Goal: Task Accomplishment & Management: Use online tool/utility

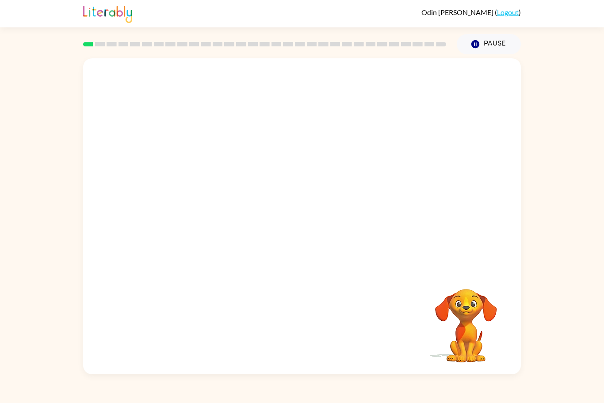
click at [468, 319] on video "Your browser must support playing .mp4 files to use Literably. Please try using…" at bounding box center [466, 320] width 88 height 88
click at [154, 218] on video "Your browser must support playing .mp4 files to use Literably. Please try using…" at bounding box center [302, 164] width 438 height 212
click at [155, 212] on video "Your browser must support playing .mp4 files to use Literably. Please try using…" at bounding box center [302, 164] width 438 height 212
click at [151, 214] on video "Your browser must support playing .mp4 files to use Literably. Please try using…" at bounding box center [302, 164] width 438 height 212
click at [160, 218] on video "Your browser must support playing .mp4 files to use Literably. Please try using…" at bounding box center [302, 164] width 438 height 212
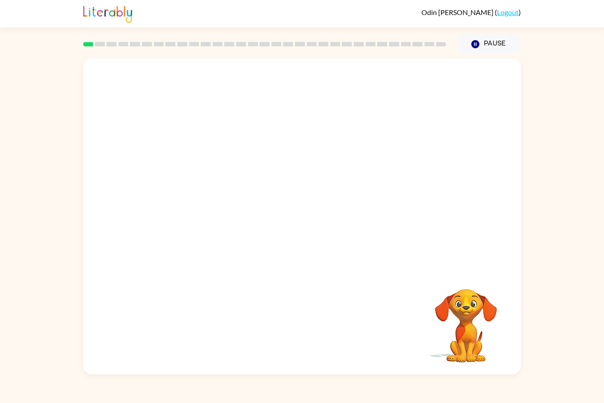
click at [148, 204] on video "Your browser must support playing .mp4 files to use Literably. Please try using…" at bounding box center [302, 164] width 438 height 212
click at [300, 207] on button "button" at bounding box center [302, 221] width 57 height 32
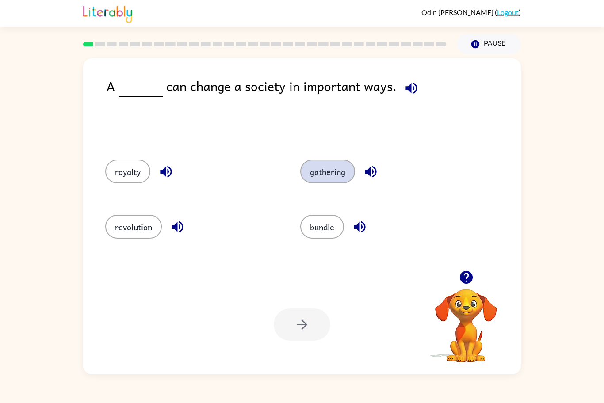
click at [325, 172] on button "gathering" at bounding box center [327, 172] width 55 height 24
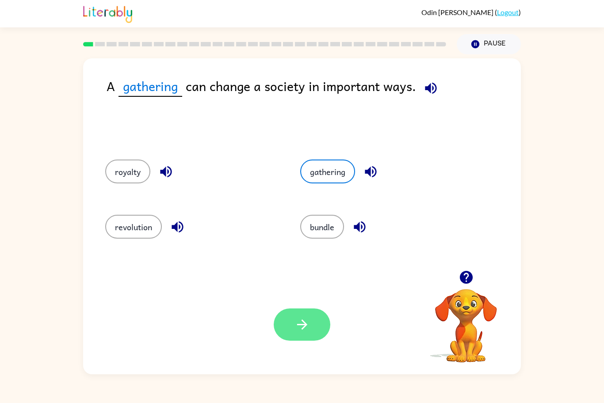
click at [311, 326] on button "button" at bounding box center [302, 325] width 57 height 32
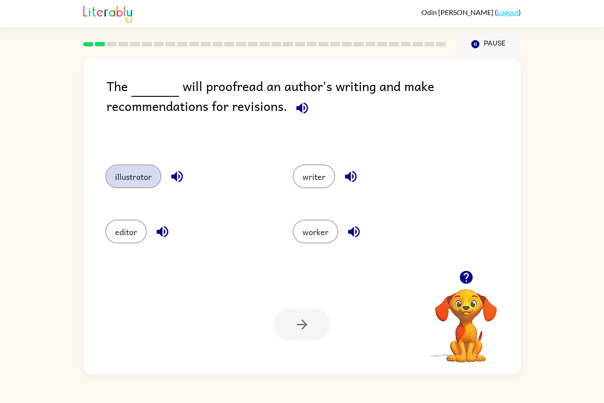
click at [133, 188] on button "illustrator" at bounding box center [133, 177] width 56 height 24
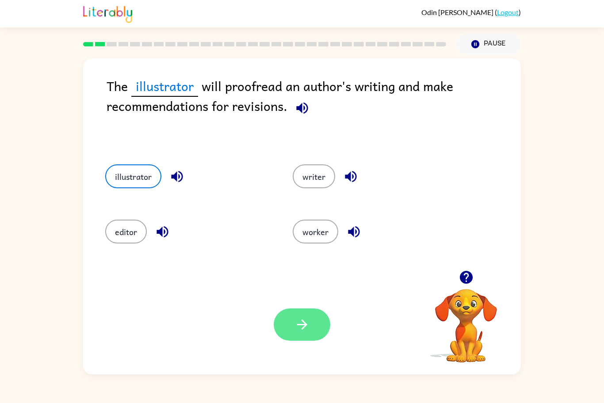
click at [314, 322] on button "button" at bounding box center [302, 325] width 57 height 32
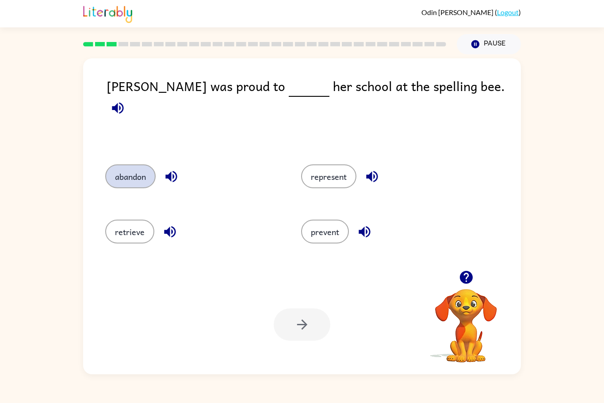
click at [130, 180] on button "abandon" at bounding box center [130, 177] width 50 height 24
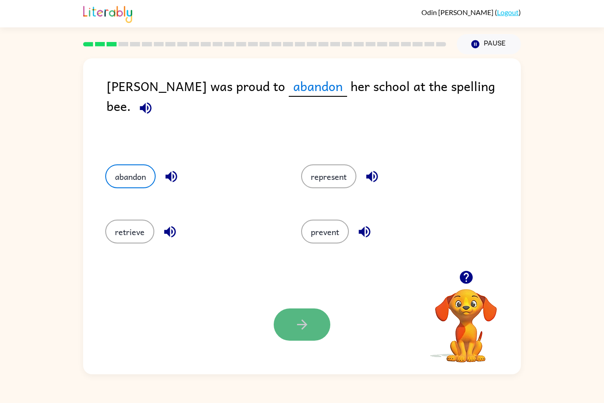
click at [318, 334] on button "button" at bounding box center [302, 325] width 57 height 32
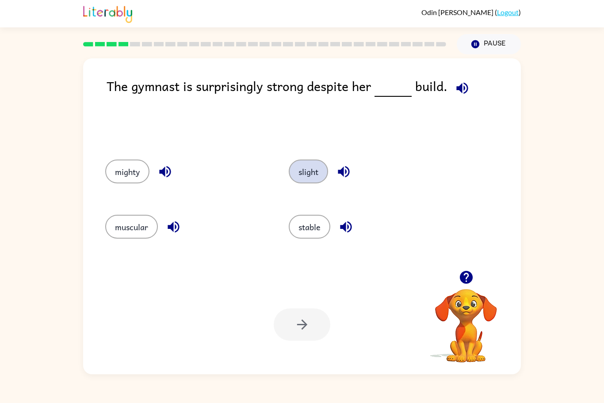
click at [314, 176] on button "slight" at bounding box center [308, 172] width 39 height 24
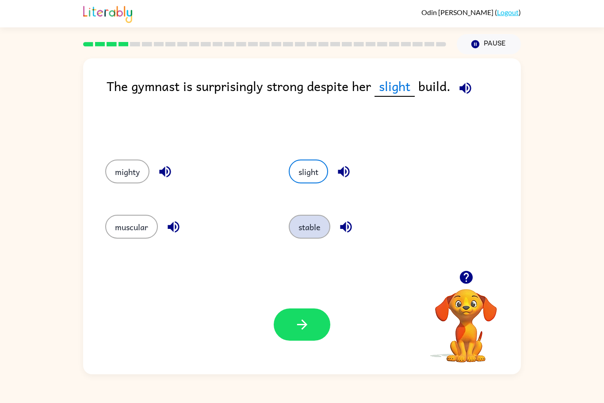
click at [315, 226] on button "stable" at bounding box center [310, 227] width 42 height 24
click at [119, 179] on button "mighty" at bounding box center [127, 172] width 44 height 24
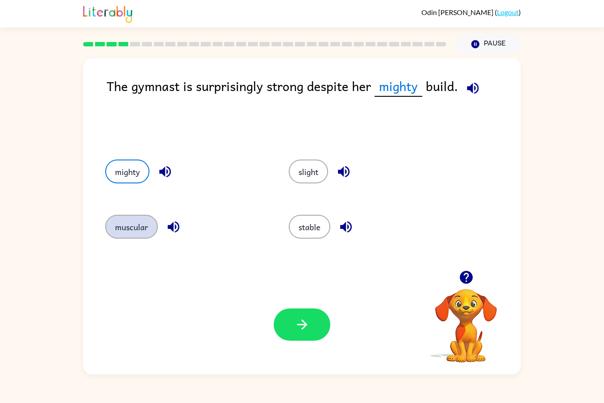
click at [132, 228] on button "muscular" at bounding box center [131, 227] width 53 height 24
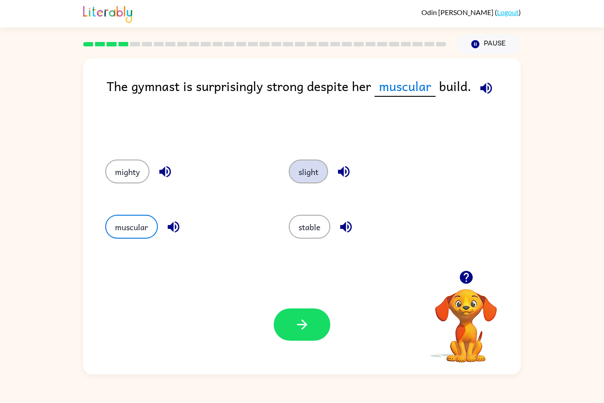
click at [311, 166] on button "slight" at bounding box center [308, 172] width 39 height 24
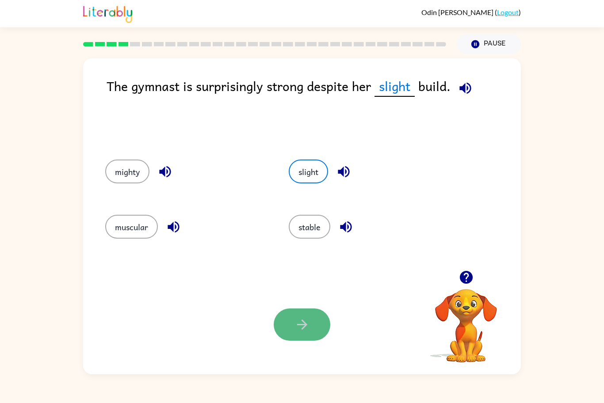
click at [297, 324] on icon "button" at bounding box center [302, 324] width 15 height 15
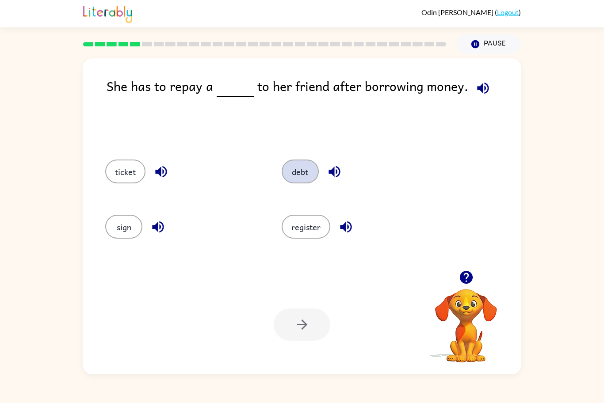
click at [300, 177] on button "debt" at bounding box center [300, 172] width 37 height 24
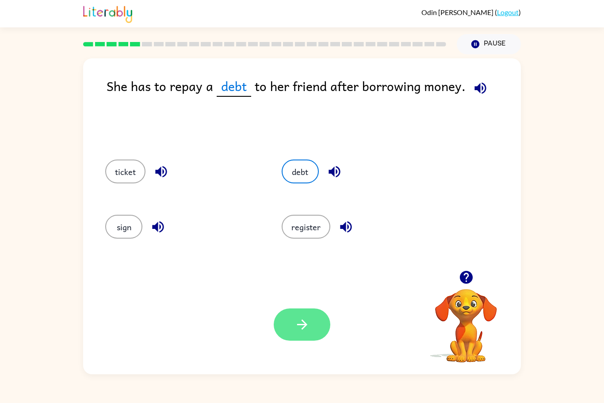
click at [300, 315] on button "button" at bounding box center [302, 325] width 57 height 32
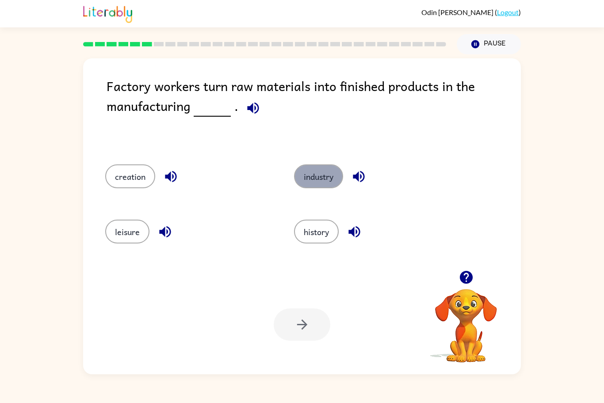
click at [305, 183] on button "industry" at bounding box center [318, 177] width 49 height 24
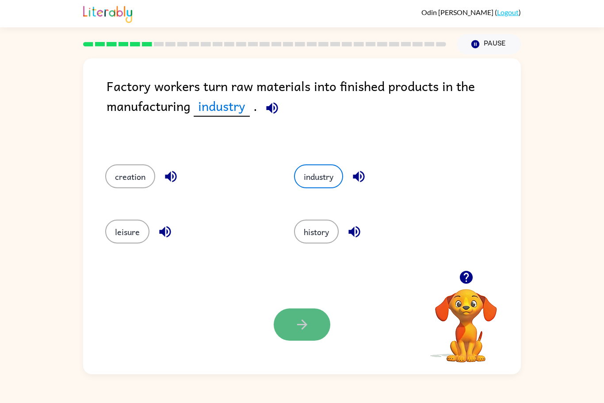
click at [295, 328] on icon "button" at bounding box center [302, 324] width 15 height 15
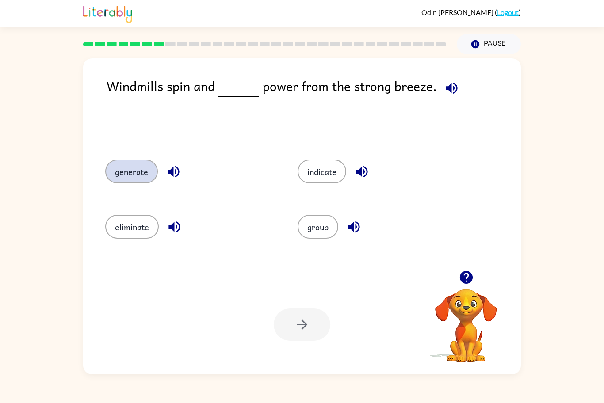
click at [127, 177] on button "generate" at bounding box center [131, 172] width 53 height 24
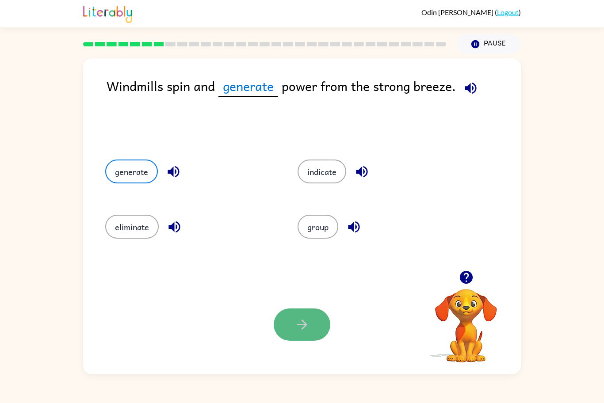
click at [300, 333] on button "button" at bounding box center [302, 325] width 57 height 32
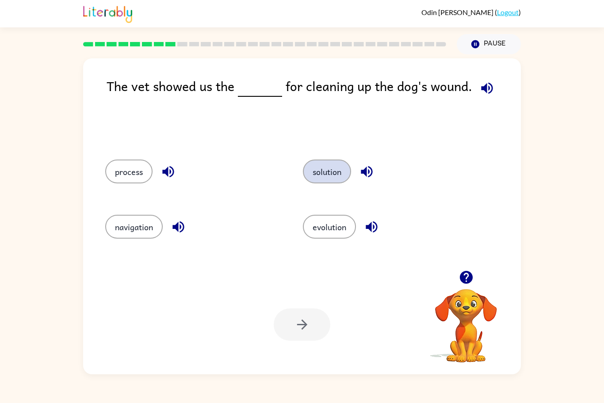
click at [329, 170] on button "solution" at bounding box center [327, 172] width 48 height 24
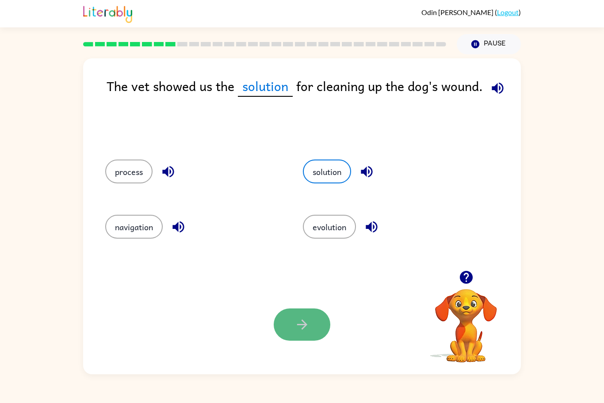
click at [307, 330] on icon "button" at bounding box center [302, 324] width 15 height 15
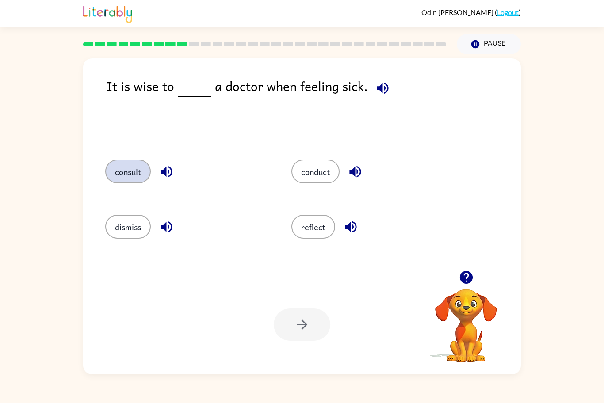
click at [131, 169] on button "consult" at bounding box center [128, 172] width 46 height 24
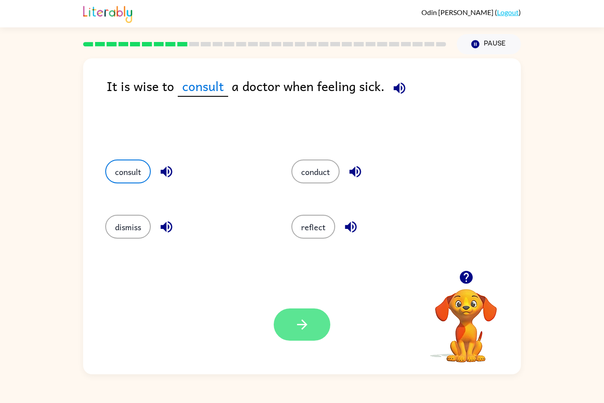
click at [302, 330] on icon "button" at bounding box center [302, 324] width 15 height 15
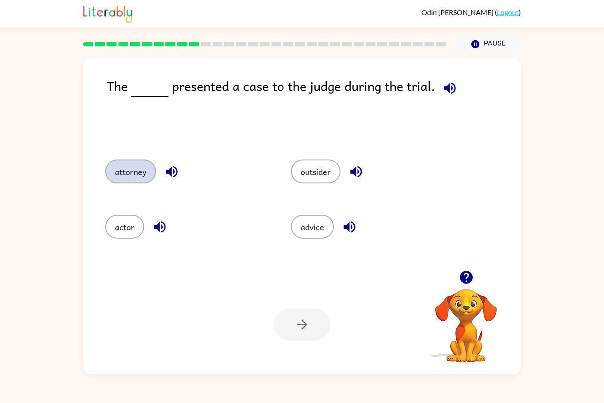
click at [143, 161] on button "attorney" at bounding box center [130, 172] width 51 height 24
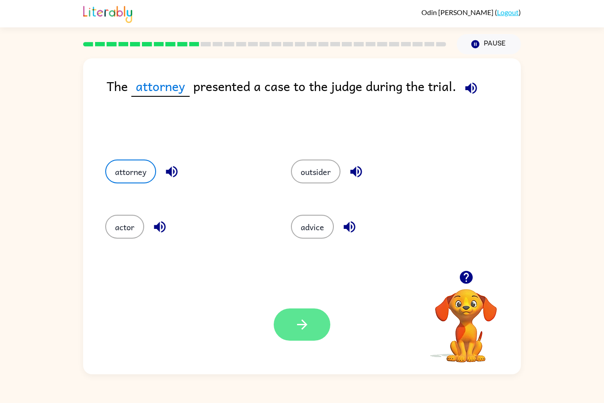
click at [316, 333] on button "button" at bounding box center [302, 325] width 57 height 32
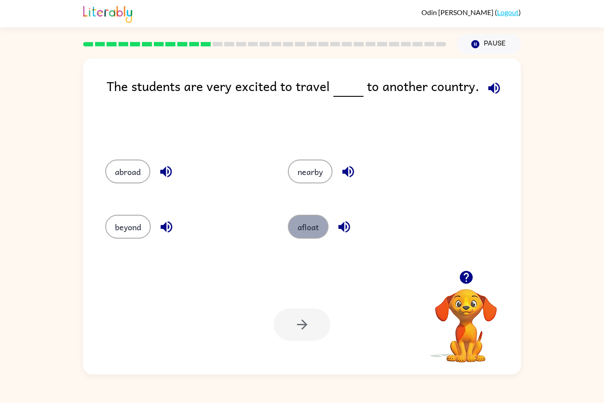
click at [307, 221] on button "afloat" at bounding box center [308, 227] width 41 height 24
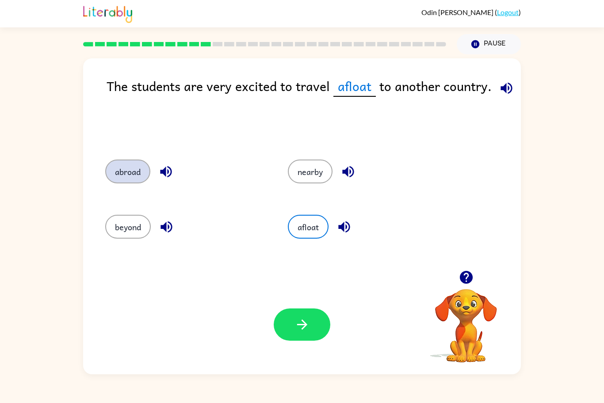
click at [138, 179] on button "abroad" at bounding box center [127, 172] width 45 height 24
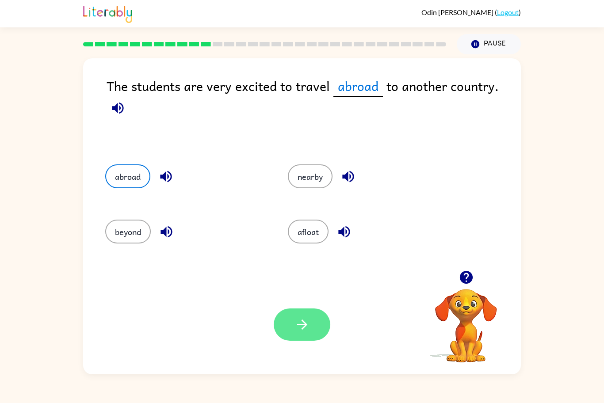
click at [304, 329] on icon "button" at bounding box center [302, 324] width 15 height 15
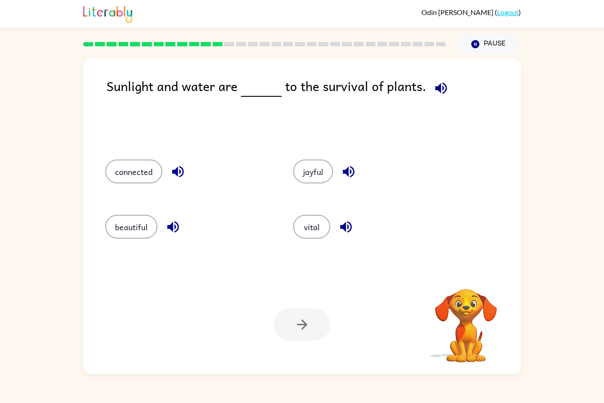
click at [482, 44] on button "Pause Pause" at bounding box center [489, 44] width 64 height 20
click at [476, 42] on icon "button" at bounding box center [475, 44] width 8 height 8
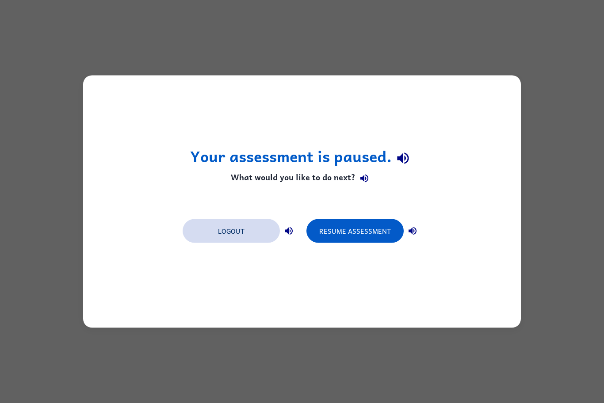
click at [257, 241] on button "Logout" at bounding box center [231, 231] width 97 height 24
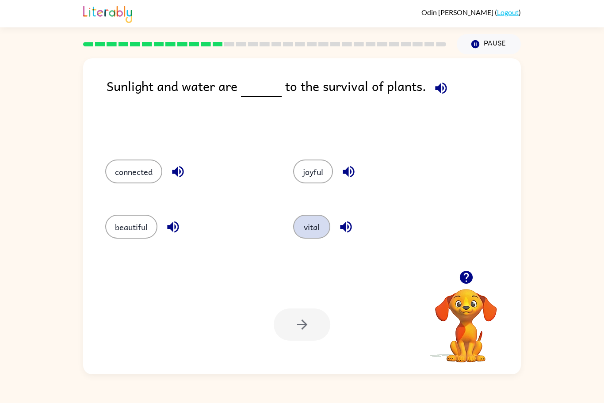
click at [305, 231] on button "vital" at bounding box center [311, 227] width 37 height 24
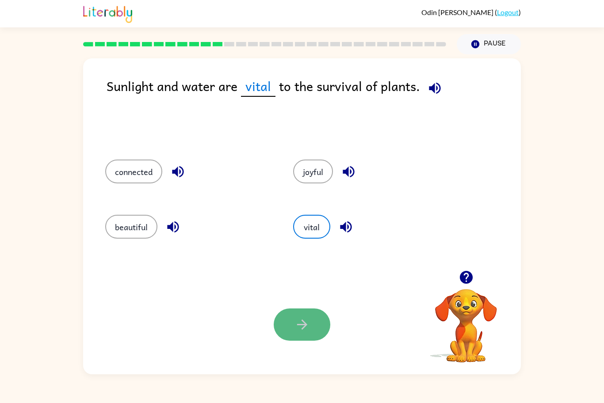
click at [303, 335] on button "button" at bounding box center [302, 325] width 57 height 32
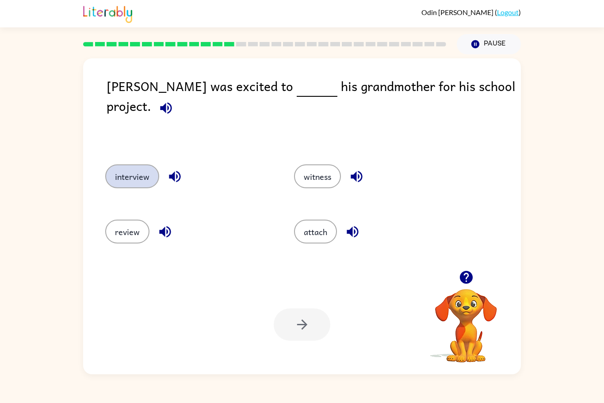
click at [144, 170] on button "interview" at bounding box center [132, 177] width 54 height 24
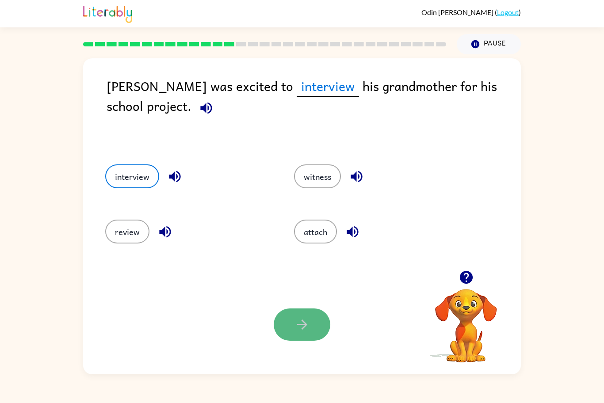
click at [286, 323] on button "button" at bounding box center [302, 325] width 57 height 32
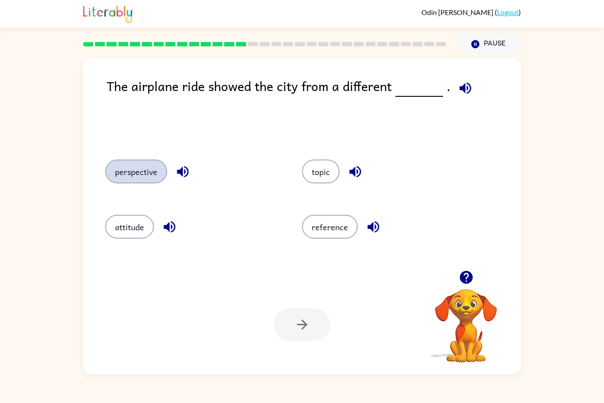
click at [146, 179] on button "perspective" at bounding box center [136, 172] width 62 height 24
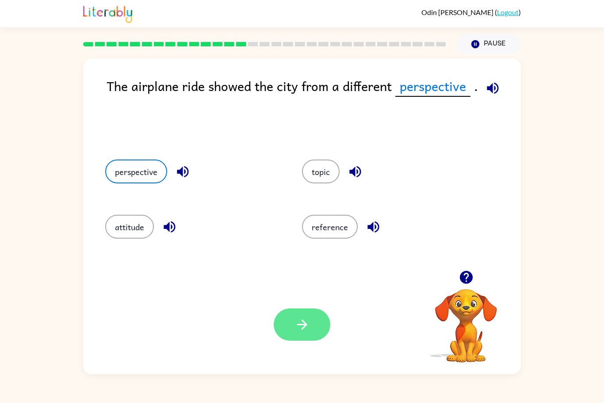
click at [294, 326] on button "button" at bounding box center [302, 325] width 57 height 32
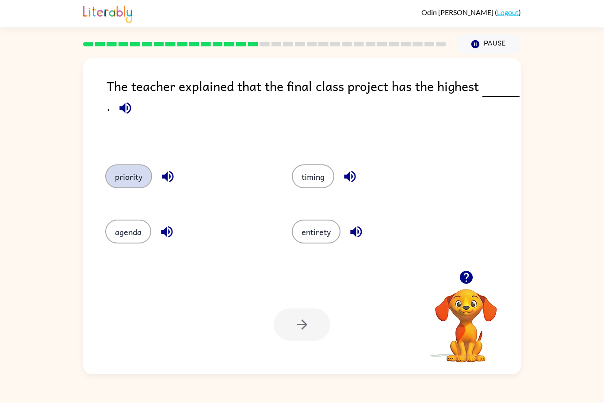
click at [139, 184] on button "priority" at bounding box center [128, 177] width 47 height 24
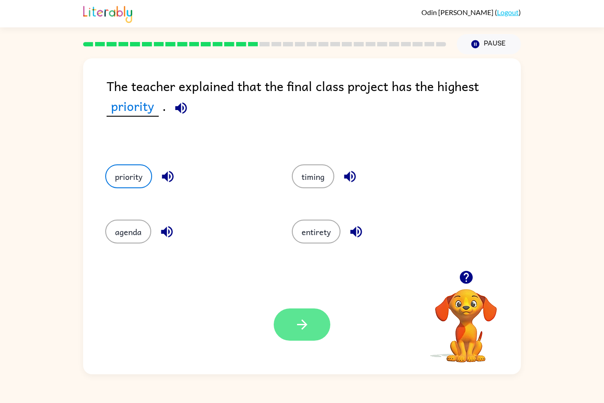
click at [304, 322] on icon "button" at bounding box center [302, 324] width 15 height 15
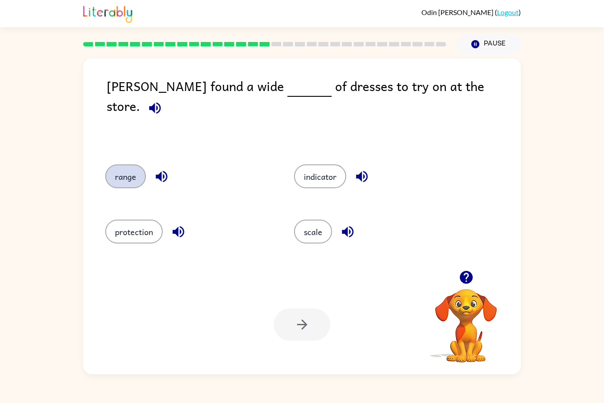
click at [130, 172] on button "range" at bounding box center [125, 177] width 41 height 24
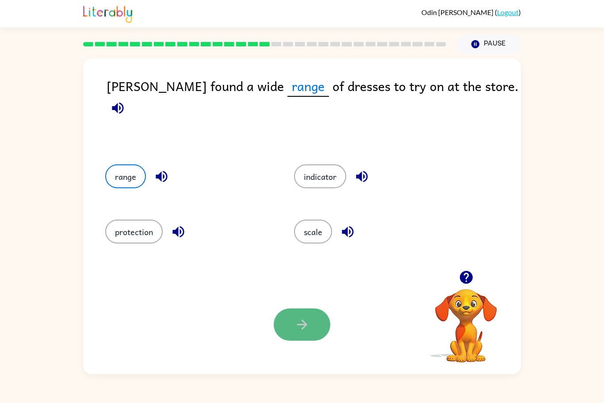
click at [309, 326] on icon "button" at bounding box center [302, 324] width 15 height 15
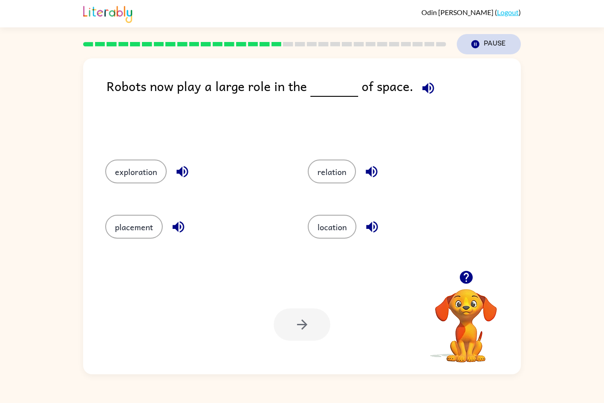
click at [485, 41] on button "Pause Pause" at bounding box center [489, 44] width 64 height 20
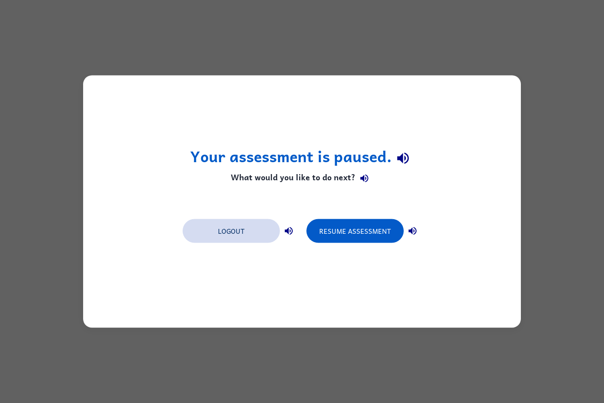
click at [270, 232] on button "Logout" at bounding box center [231, 231] width 97 height 24
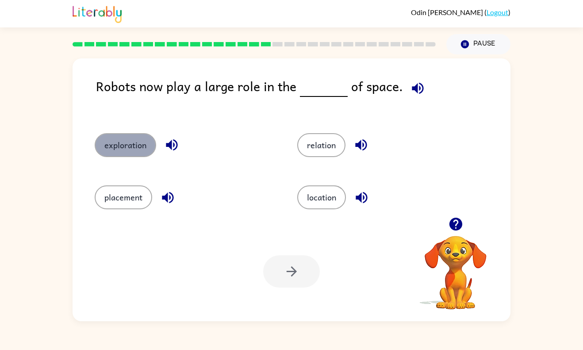
click at [121, 149] on button "exploration" at bounding box center [125, 145] width 61 height 24
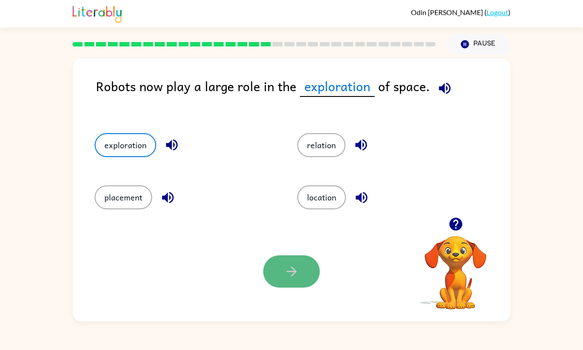
click at [297, 272] on icon "button" at bounding box center [291, 271] width 15 height 15
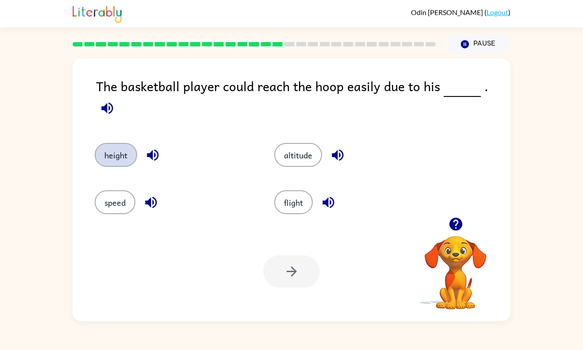
click at [113, 145] on button "height" at bounding box center [116, 155] width 42 height 24
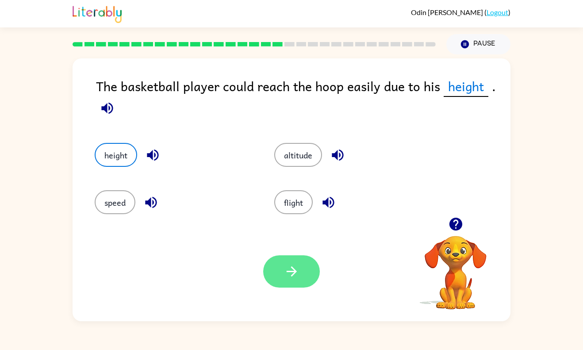
click at [287, 284] on button "button" at bounding box center [291, 271] width 57 height 32
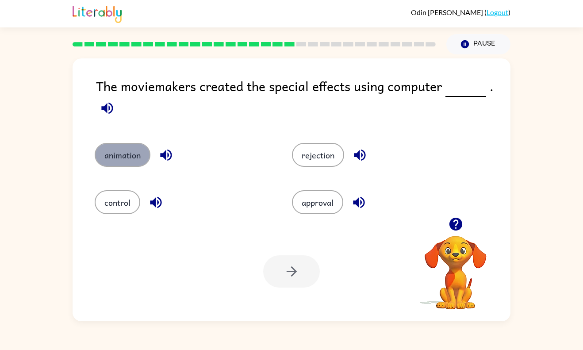
click at [116, 151] on button "animation" at bounding box center [123, 155] width 56 height 24
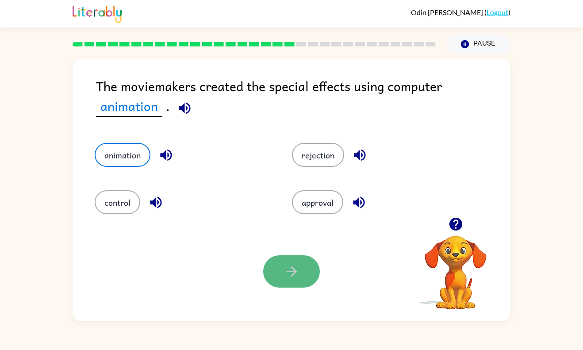
click at [299, 271] on button "button" at bounding box center [291, 271] width 57 height 32
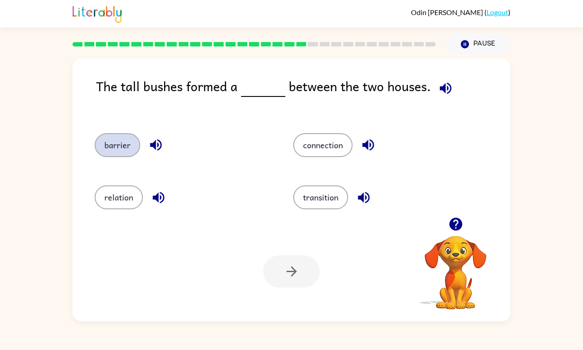
click at [109, 140] on button "barrier" at bounding box center [118, 145] width 46 height 24
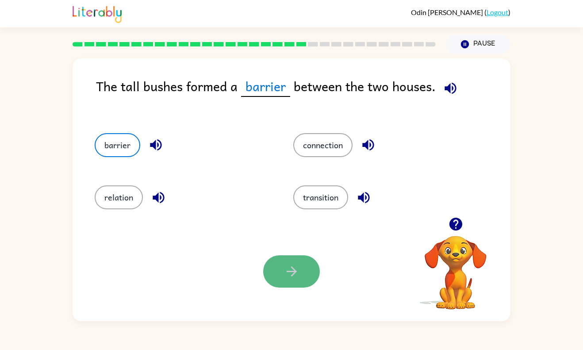
click at [303, 278] on button "button" at bounding box center [291, 271] width 57 height 32
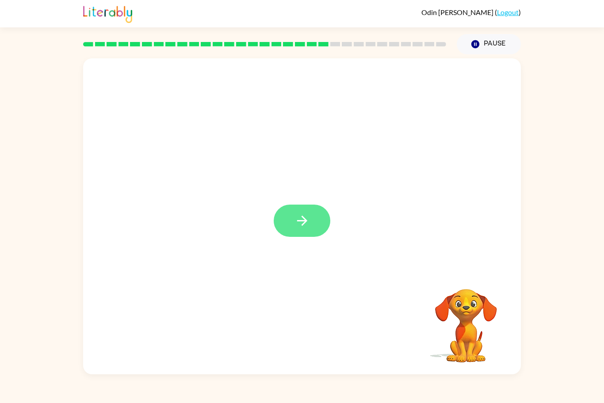
click at [288, 228] on button "button" at bounding box center [302, 221] width 57 height 32
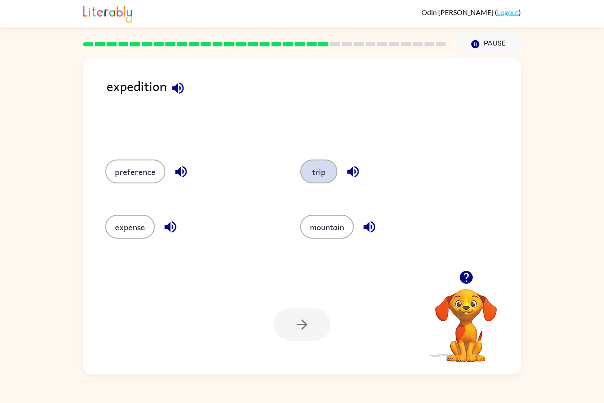
click at [310, 181] on button "trip" at bounding box center [318, 172] width 37 height 24
click at [315, 329] on button "button" at bounding box center [302, 325] width 57 height 32
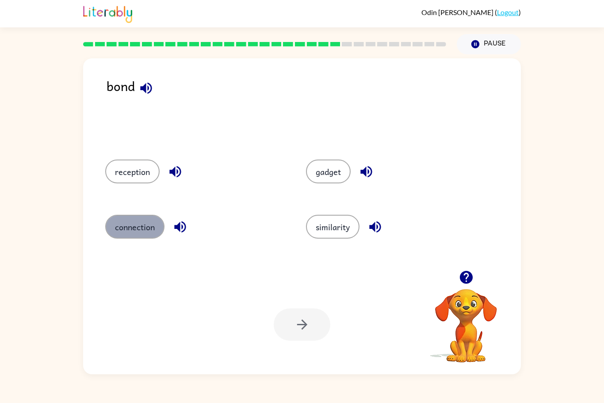
click at [159, 233] on button "connection" at bounding box center [134, 227] width 59 height 24
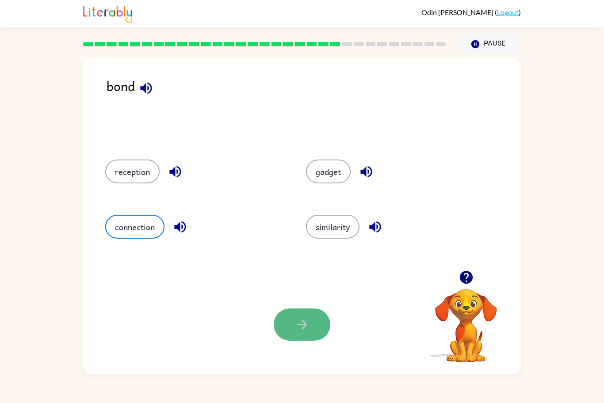
click at [324, 329] on button "button" at bounding box center [302, 325] width 57 height 32
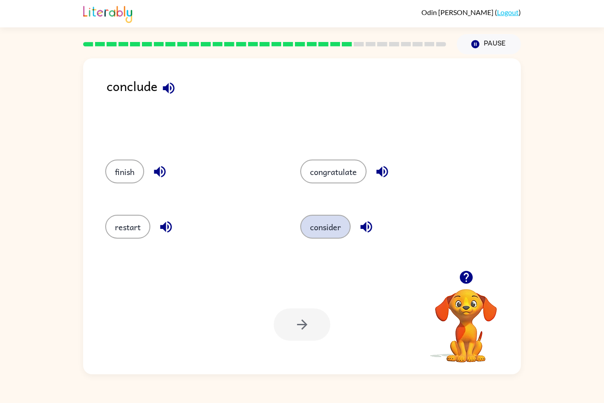
click at [341, 221] on button "consider" at bounding box center [325, 227] width 50 height 24
click at [307, 327] on icon "button" at bounding box center [302, 324] width 15 height 15
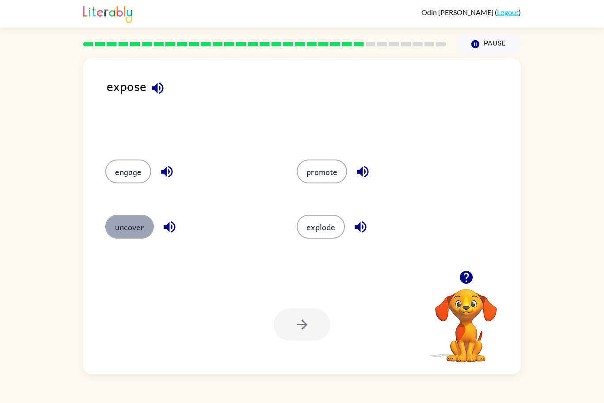
click at [125, 233] on button "uncover" at bounding box center [129, 227] width 49 height 24
click at [290, 329] on button "button" at bounding box center [302, 325] width 57 height 32
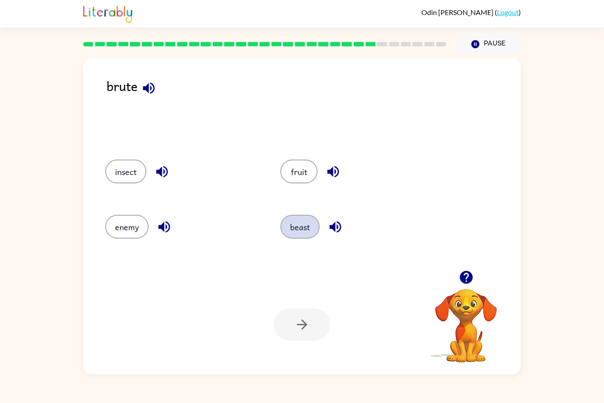
click at [306, 226] on button "beast" at bounding box center [299, 227] width 39 height 24
click at [308, 326] on icon "button" at bounding box center [302, 324] width 15 height 15
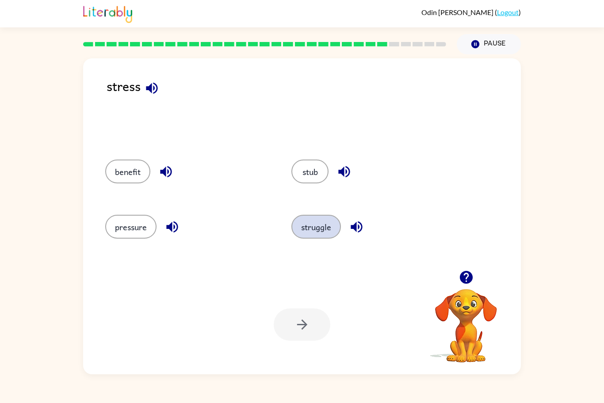
click at [323, 225] on button "struggle" at bounding box center [316, 227] width 50 height 24
click at [301, 331] on icon "button" at bounding box center [302, 324] width 15 height 15
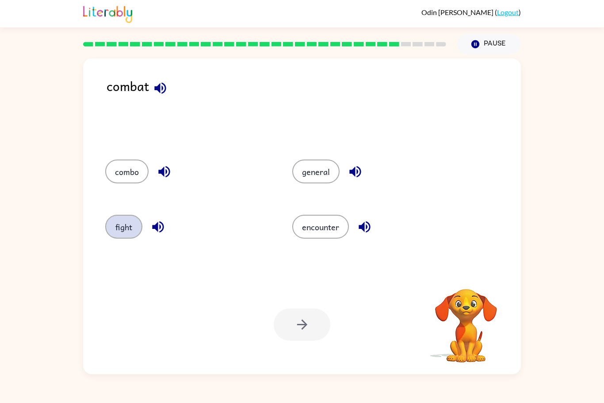
click at [128, 233] on button "fight" at bounding box center [123, 227] width 37 height 24
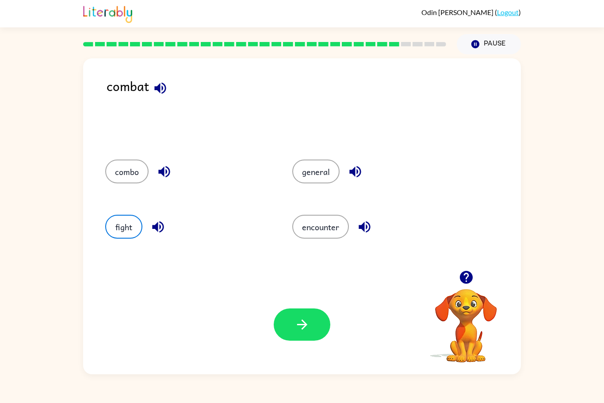
click at [285, 304] on div "Your browser must support playing .mp4 files to use Literably. Please try using…" at bounding box center [302, 325] width 438 height 100
click at [301, 327] on icon "button" at bounding box center [302, 324] width 15 height 15
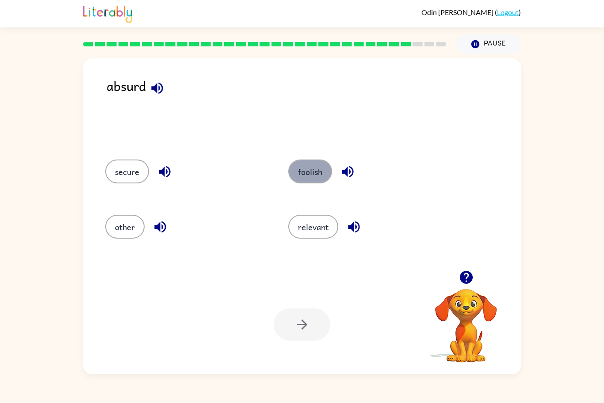
click at [326, 168] on button "foolish" at bounding box center [310, 172] width 44 height 24
click at [295, 334] on button "button" at bounding box center [302, 325] width 57 height 32
click at [318, 173] on button "combine" at bounding box center [315, 172] width 50 height 24
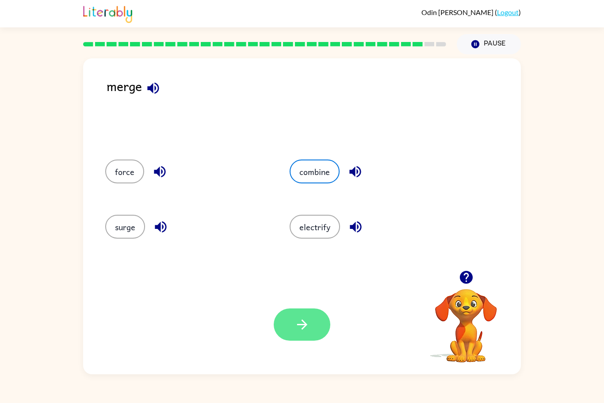
click at [315, 325] on button "button" at bounding box center [302, 325] width 57 height 32
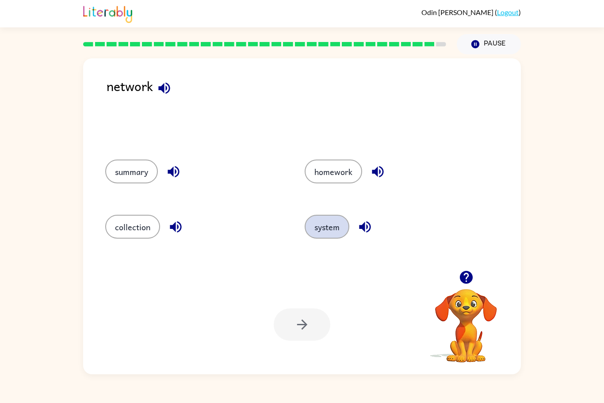
click at [323, 226] on button "system" at bounding box center [327, 227] width 45 height 24
click at [317, 288] on div "Your browser must support playing .mp4 files to use Literably. Please try using…" at bounding box center [302, 325] width 438 height 100
click at [317, 318] on button "button" at bounding box center [302, 325] width 57 height 32
